Goal: Find specific page/section: Find specific page/section

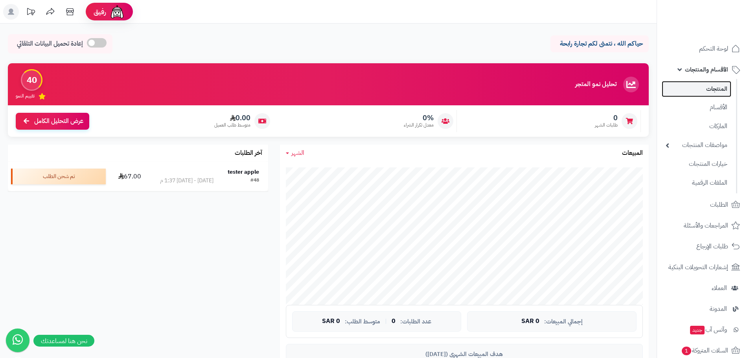
click at [708, 88] on link "المنتجات" at bounding box center [697, 89] width 70 height 16
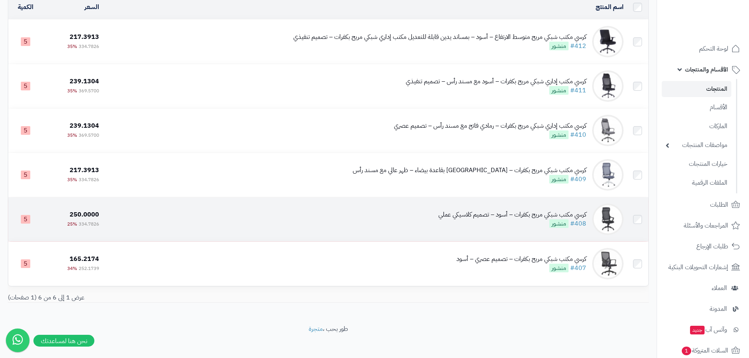
scroll to position [89, 0]
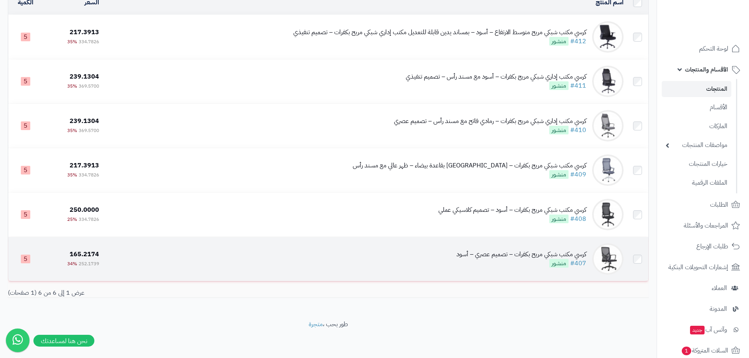
click at [277, 257] on td "كرسي مكتب شبكي مريح بكفرات – تصميم عصري – أسود #407 منشور" at bounding box center [364, 259] width 525 height 44
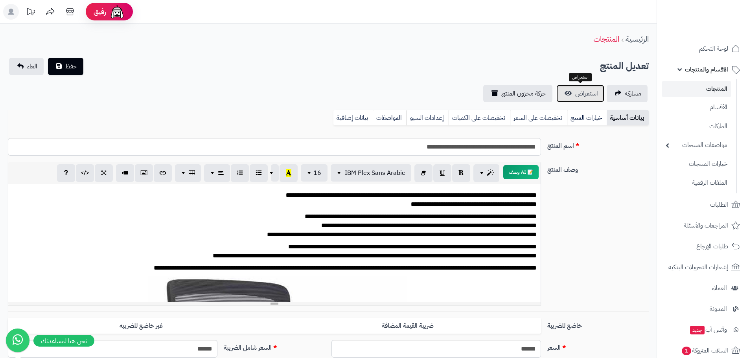
click at [590, 92] on span "استعراض" at bounding box center [587, 93] width 23 height 9
click at [714, 88] on link "المنتجات" at bounding box center [697, 89] width 70 height 16
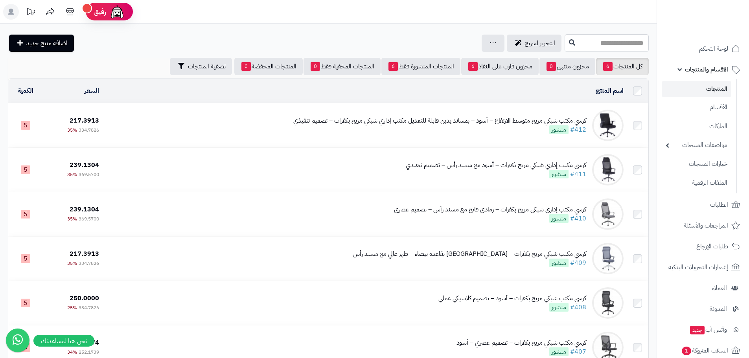
click at [721, 68] on span "الأقسام والمنتجات" at bounding box center [706, 69] width 43 height 11
